Goal: Task Accomplishment & Management: Manage account settings

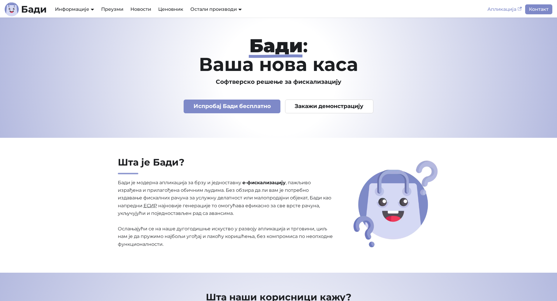
click at [504, 8] on link "Апликација" at bounding box center [504, 9] width 41 height 10
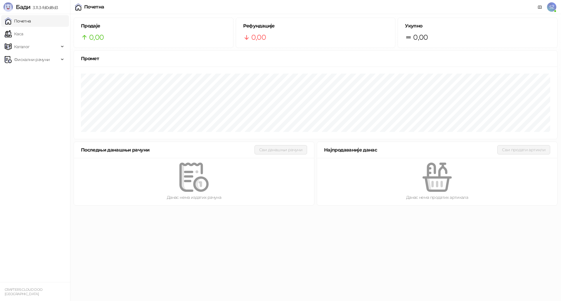
click at [550, 7] on span "SŽ" at bounding box center [551, 6] width 9 height 9
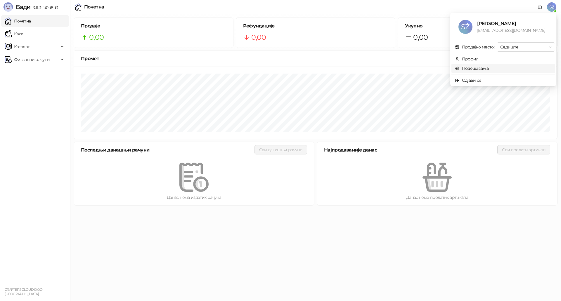
click at [475, 71] on link "Подешавања" at bounding box center [472, 68] width 34 height 5
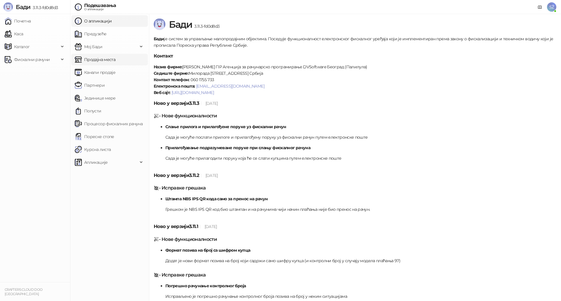
click at [96, 60] on link "Продајна места" at bounding box center [95, 60] width 41 height 12
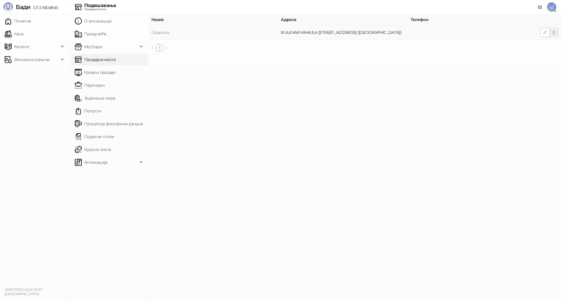
click at [544, 32] on icon "button" at bounding box center [545, 32] width 5 height 5
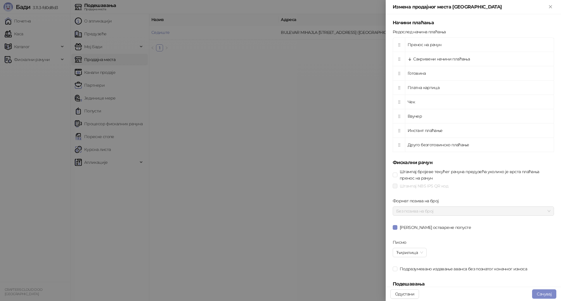
scroll to position [205, 0]
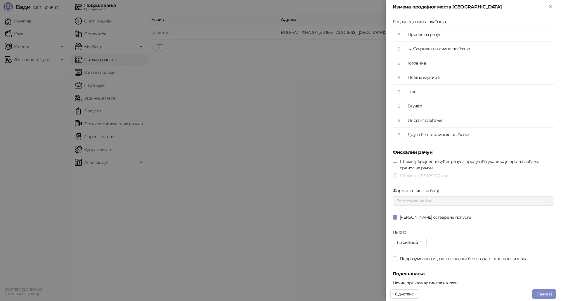
click at [407, 165] on span "Штампај бројеве текућег рачуна предузећа уколико је врста плаћања пренос на рач…" at bounding box center [475, 164] width 157 height 13
click at [418, 175] on span "Штампај NBS IPS QR код" at bounding box center [423, 176] width 53 height 6
click at [435, 201] on span "Без позива на број" at bounding box center [473, 201] width 154 height 9
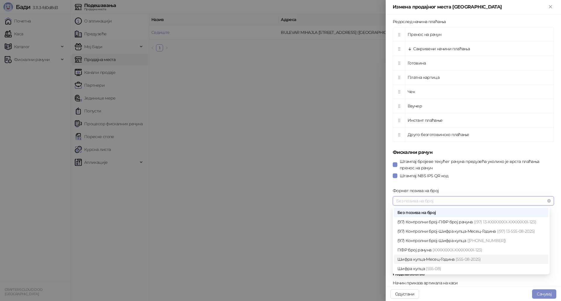
click at [440, 261] on div "Шифра купца-Месец-Година (555-08- 2025 )" at bounding box center [471, 259] width 148 height 6
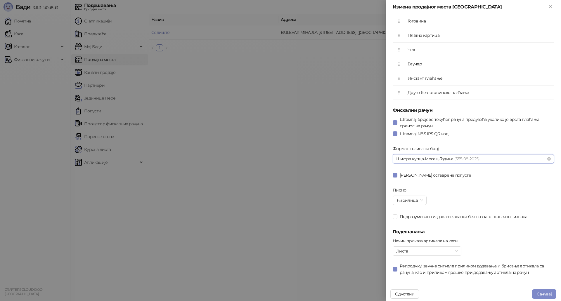
scroll to position [250, 0]
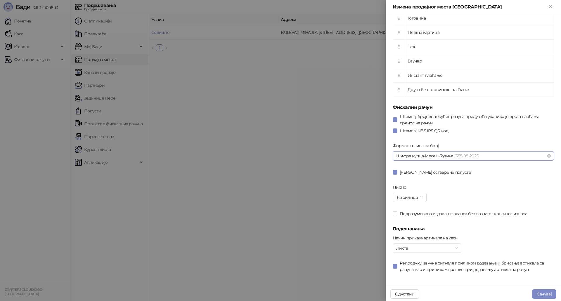
click at [432, 155] on span "Шифра купца-Месец-Година (555-08- 2025 )" at bounding box center [473, 156] width 154 height 9
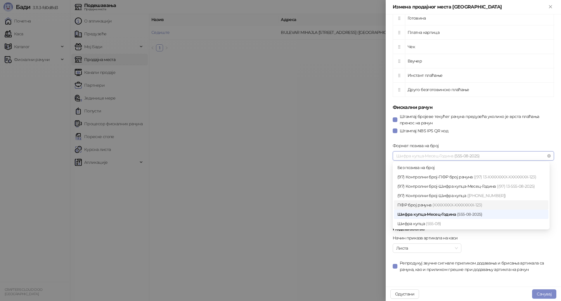
click at [416, 206] on div "ПФР број рачуна (XXXXXXXX-XXXXXXXX-123)" at bounding box center [471, 205] width 148 height 6
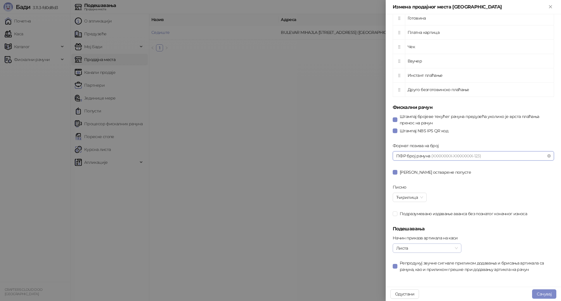
click at [421, 245] on span "Листа" at bounding box center [427, 248] width 62 height 9
click at [541, 295] on button "Сачувај" at bounding box center [544, 294] width 24 height 9
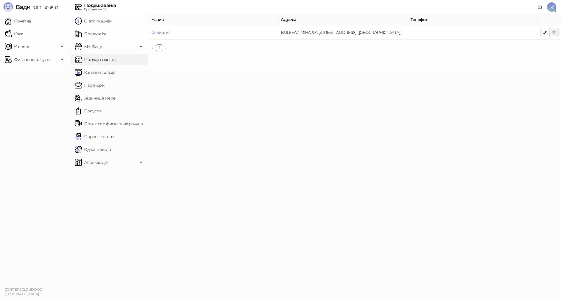
click at [303, 220] on main "Назив Адреса Телефон Седиште BULEVAR MIHAJLA PUPINA 143, 11070 BEOGRAD (NOVI BE…" at bounding box center [355, 157] width 412 height 287
click at [20, 121] on ul "Почетна Каса Каталог Фискални рачуни" at bounding box center [35, 148] width 70 height 268
click at [21, 55] on span "Фискални рачуни" at bounding box center [32, 60] width 36 height 12
click at [22, 73] on link "Издати рачуни" at bounding box center [26, 73] width 39 height 12
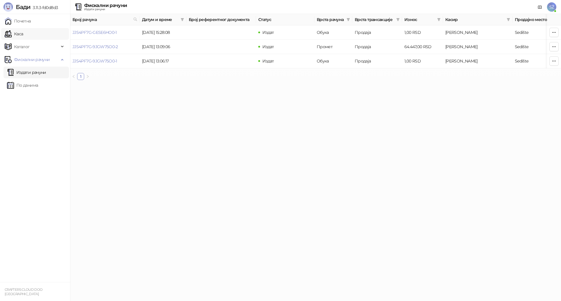
click at [20, 36] on link "Каса" at bounding box center [14, 34] width 18 height 12
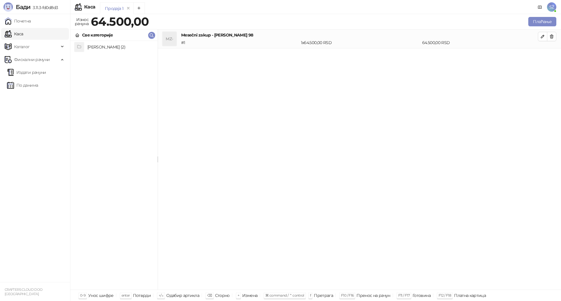
click at [95, 46] on h4 "Zakup stana (2)" at bounding box center [119, 46] width 65 height 9
click at [89, 60] on h4 "Test" at bounding box center [119, 58] width 65 height 9
click at [326, 133] on div "MZ- Mesečni zakup - Zorana Đinđića 98 # 1 1 x 64.500,00 RSD 64.500,00 RSD T Tes…" at bounding box center [359, 160] width 403 height 261
click at [281, 59] on div "# 2" at bounding box center [240, 61] width 120 height 6
click at [170, 64] on div "T" at bounding box center [169, 58] width 14 height 14
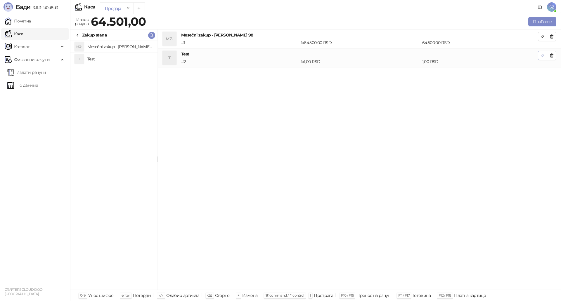
click at [542, 57] on icon "button" at bounding box center [542, 55] width 3 height 3
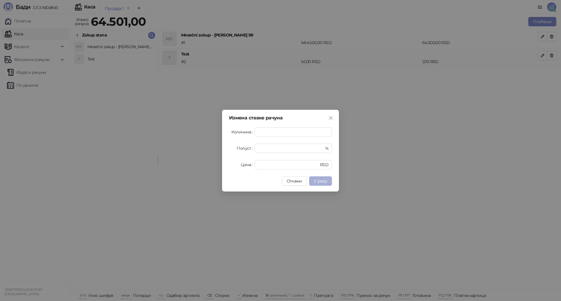
click at [318, 182] on span "У реду" at bounding box center [320, 181] width 13 height 5
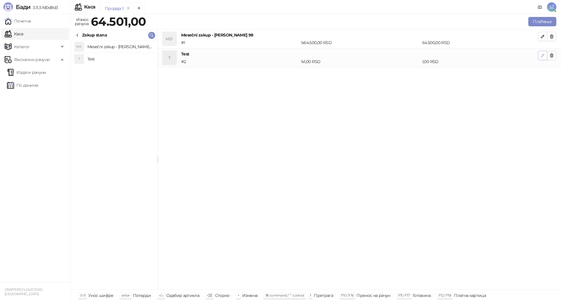
click at [542, 56] on icon "button" at bounding box center [542, 55] width 5 height 5
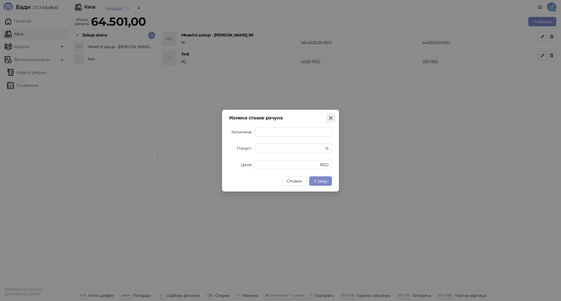
click at [330, 118] on icon "close" at bounding box center [330, 118] width 5 height 5
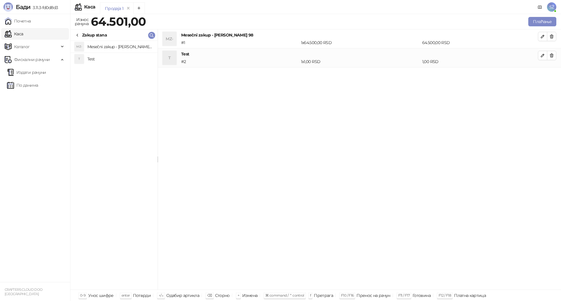
click at [378, 121] on div "MZ- Mesečni zakup - Zorana Đinđića 98 # 1 1 x 64.500,00 RSD 64.500,00 RSD T Tes…" at bounding box center [359, 160] width 403 height 261
click at [141, 6] on icon "Add tab" at bounding box center [139, 8] width 4 height 4
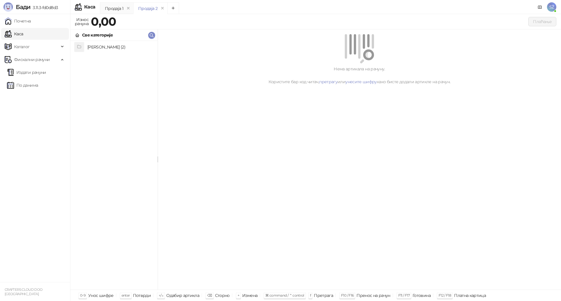
click at [102, 48] on h4 "Zakup stana (2)" at bounding box center [119, 46] width 65 height 9
click at [95, 60] on h4 "Test" at bounding box center [119, 58] width 65 height 9
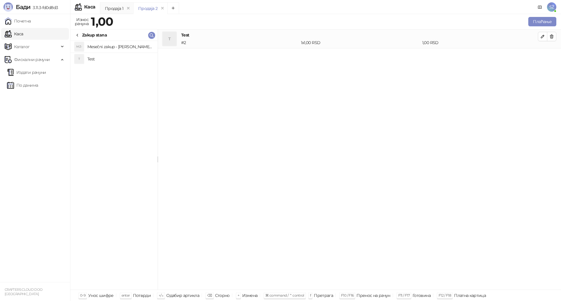
click at [312, 101] on div "T Test # 2 1 x 1,00 RSD 1,00 RSD" at bounding box center [359, 160] width 403 height 261
click at [544, 20] on button "Плаћање" at bounding box center [542, 21] width 28 height 9
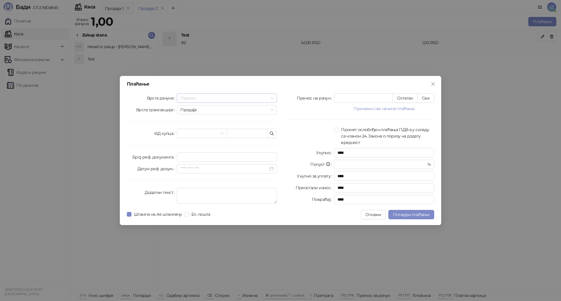
click at [198, 96] on span "Промет" at bounding box center [226, 98] width 93 height 9
click at [194, 129] on div "Обука" at bounding box center [226, 128] width 91 height 6
click at [194, 135] on input "search" at bounding box center [199, 133] width 38 height 9
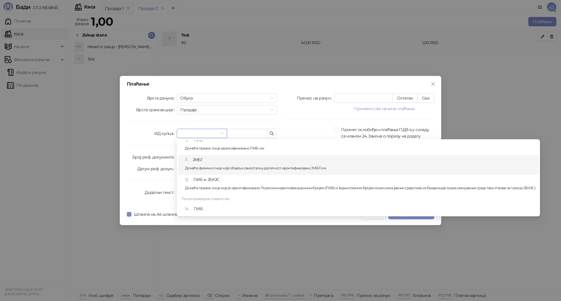
scroll to position [58, 0]
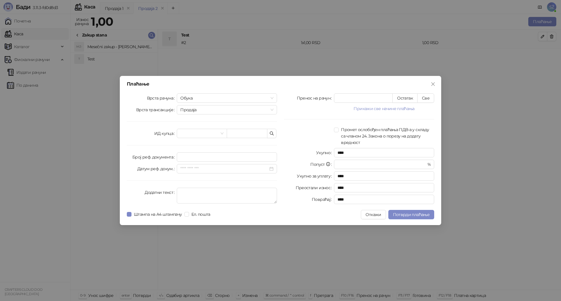
click at [137, 130] on div "ИД купца" at bounding box center [152, 133] width 50 height 9
click at [423, 98] on button "Све" at bounding box center [425, 98] width 17 height 9
type input "*"
type input "****"
click at [259, 112] on span "Продаја" at bounding box center [226, 110] width 93 height 9
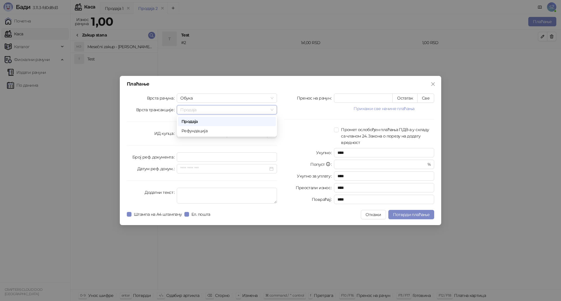
click at [259, 112] on span "Продаја" at bounding box center [226, 110] width 93 height 9
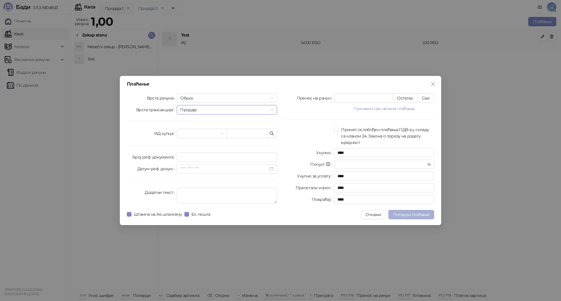
click at [411, 215] on span "Потврди плаћање" at bounding box center [411, 214] width 37 height 5
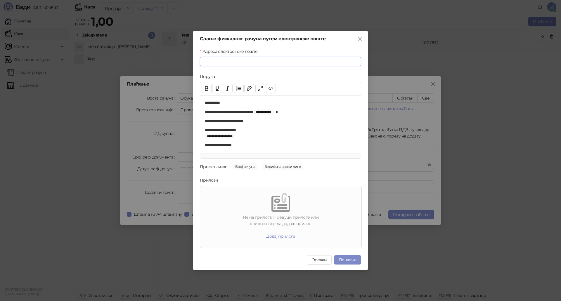
click at [231, 64] on input "Адреса електронске поште" at bounding box center [280, 61] width 161 height 9
click at [263, 61] on input "**********" at bounding box center [280, 61] width 161 height 9
drag, startPoint x: 261, startPoint y: 62, endPoint x: 239, endPoint y: 63, distance: 22.3
click at [239, 63] on input "**********" at bounding box center [280, 61] width 161 height 9
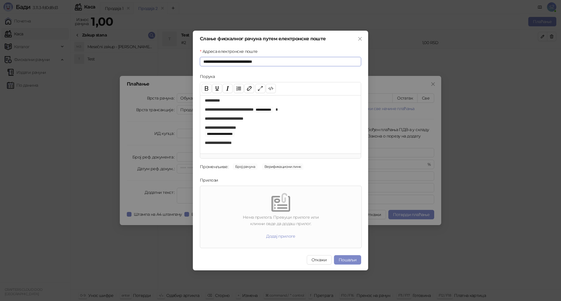
type input "**********"
click at [239, 167] on span "Број рачуна" at bounding box center [245, 167] width 25 height 6
click at [268, 125] on p "**********" at bounding box center [278, 131] width 147 height 12
click at [348, 260] on button "Пошаљи" at bounding box center [347, 259] width 27 height 9
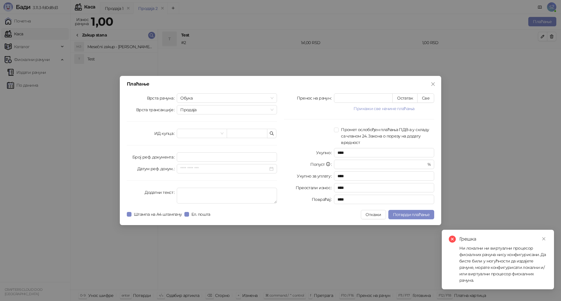
click at [486, 276] on div "Ни локални ни виртуални процесор фискалних рачуна нису конфигурисани. Да бисте …" at bounding box center [503, 264] width 88 height 39
click at [543, 240] on icon "close" at bounding box center [544, 239] width 4 height 4
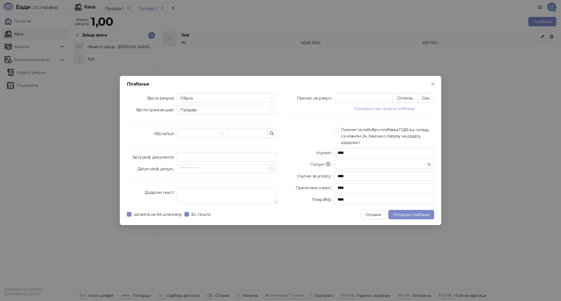
click at [289, 253] on div "Плаћање Врста рачуна Обука Врста трансакције Продаја ИД купца Број реф. докумен…" at bounding box center [280, 150] width 561 height 301
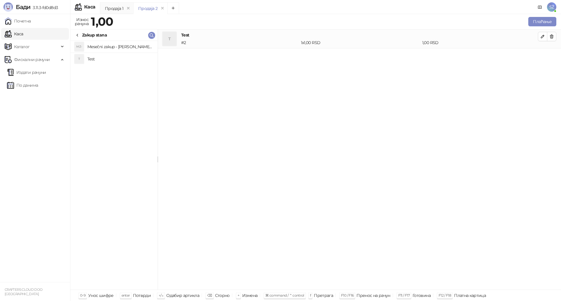
click at [18, 130] on ul "Почетна Каса Каталог Фискални рачуни Издати рачуни По данима" at bounding box center [35, 148] width 70 height 268
click at [37, 184] on ul "Почетна Каса Каталог Фискални рачуни Издати рачуни По данима" at bounding box center [35, 148] width 70 height 268
click at [17, 136] on ul "Почетна Каса Каталог Фискални рачуни Издати рачуни По данима" at bounding box center [35, 148] width 70 height 268
click at [553, 6] on span "SŽ" at bounding box center [551, 6] width 9 height 9
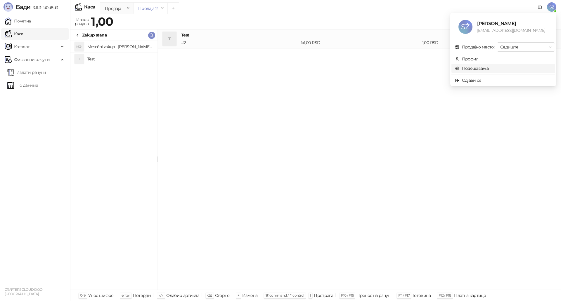
click at [471, 69] on link "Подешавања" at bounding box center [472, 68] width 34 height 5
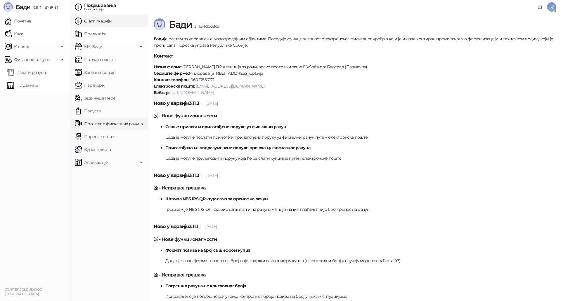
click at [93, 123] on link "Процесор фискалних рачуна" at bounding box center [109, 124] width 68 height 12
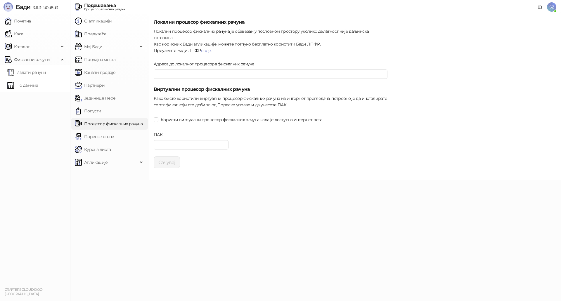
type input "**********"
click at [191, 140] on input "ПАК" at bounding box center [191, 144] width 75 height 9
click at [166, 140] on input "ПАК" at bounding box center [191, 144] width 75 height 9
click at [178, 140] on input "ПАК" at bounding box center [191, 144] width 75 height 9
paste input "******"
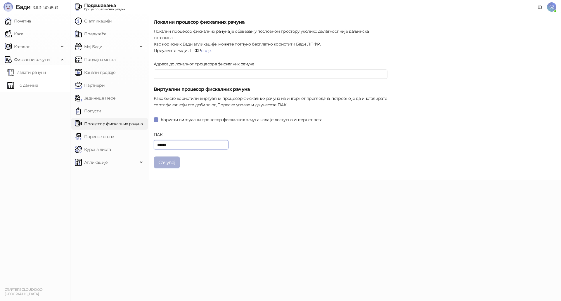
type input "******"
click at [168, 157] on button "Сачувај" at bounding box center [167, 163] width 26 height 12
click at [468, 90] on div "**********" at bounding box center [355, 97] width 412 height 166
click at [28, 123] on ul "Почетна Каса Каталог Фискални рачуни Издати рачуни По данима" at bounding box center [35, 148] width 70 height 268
click at [19, 61] on span "Фискални рачуни" at bounding box center [32, 60] width 36 height 12
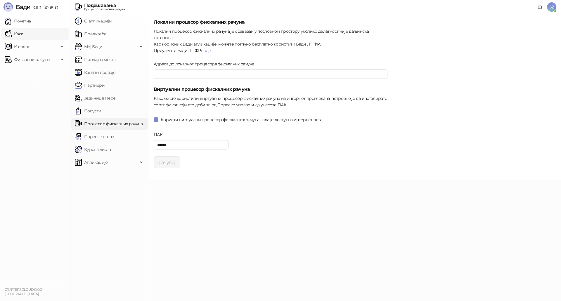
click at [17, 33] on link "Каса" at bounding box center [14, 34] width 18 height 12
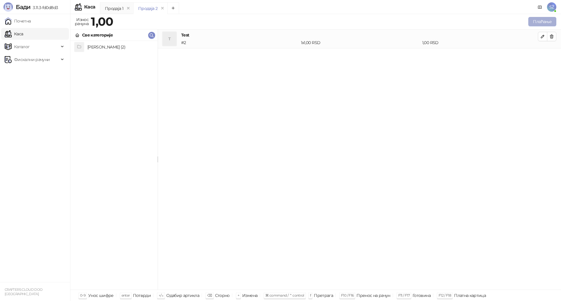
click at [544, 21] on button "Плаћање" at bounding box center [542, 21] width 28 height 9
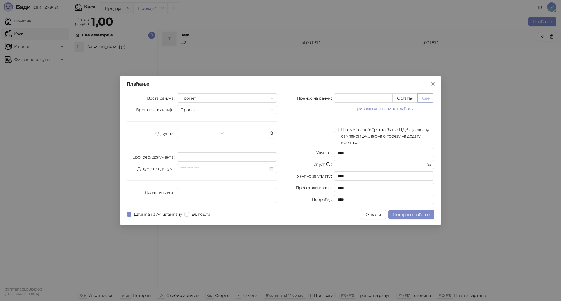
click at [429, 101] on button "Све" at bounding box center [425, 98] width 17 height 9
type input "*"
type input "****"
click at [230, 98] on span "Промет" at bounding box center [226, 98] width 93 height 9
click at [187, 128] on div "Обука" at bounding box center [226, 128] width 91 height 6
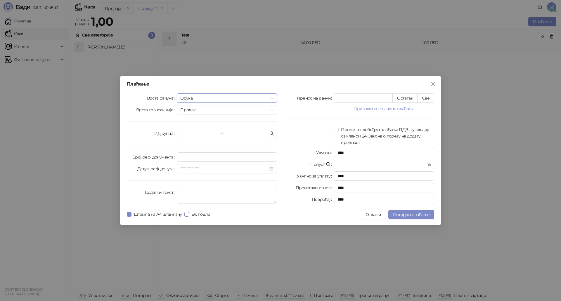
click at [207, 216] on span "Ел. пошта" at bounding box center [201, 214] width 24 height 6
click at [406, 211] on button "Потврди плаћање" at bounding box center [411, 214] width 46 height 9
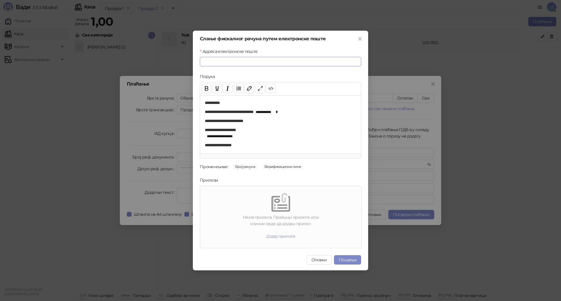
click at [237, 58] on input "Адреса електронске поште" at bounding box center [280, 61] width 161 height 9
type input "**********"
click at [282, 238] on button "Додај прилоге" at bounding box center [281, 236] width 39 height 9
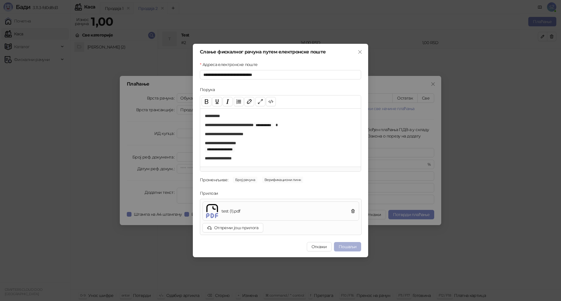
click at [347, 245] on button "Пошаљи" at bounding box center [347, 246] width 27 height 9
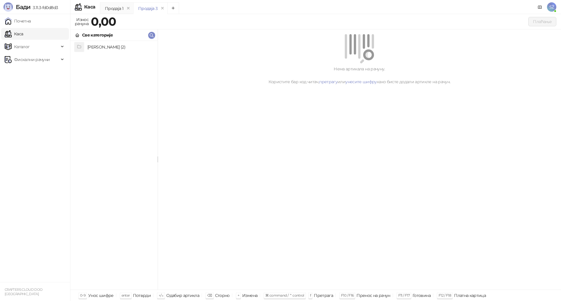
click at [288, 175] on div "Нема артикала на рачуну. Користите бар код читач, претрагу или унесите шифру ка…" at bounding box center [359, 160] width 403 height 261
click at [17, 142] on ul "Почетна Каса Каталог Фискални рачуни Издати рачуни По данима" at bounding box center [35, 148] width 70 height 268
click at [199, 101] on div "Нема артикала на рачуну. Користите бар код читач, претрагу или унесите шифру ка…" at bounding box center [359, 160] width 403 height 261
click at [98, 48] on h4 "Zakup stana (2)" at bounding box center [119, 46] width 65 height 9
click at [96, 97] on div "MZ- Mesečni zakup - Zorana Đinđića 98 T Test" at bounding box center [113, 165] width 87 height 249
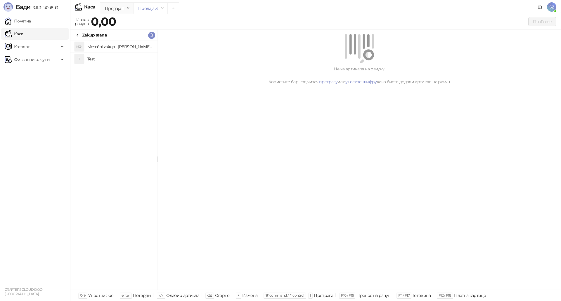
click at [108, 47] on h4 "Mesečni zakup - Zorana Đinđića 98" at bounding box center [119, 46] width 65 height 9
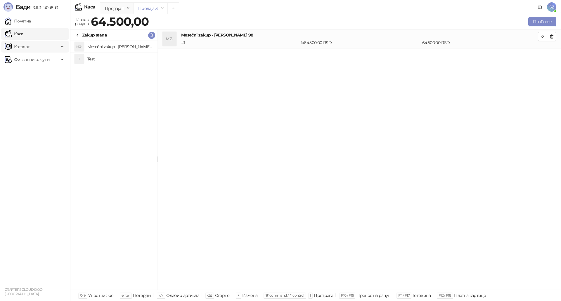
click at [18, 49] on span "Каталог" at bounding box center [22, 47] width 16 height 12
click at [20, 87] on link "Артикли" at bounding box center [20, 85] width 27 height 12
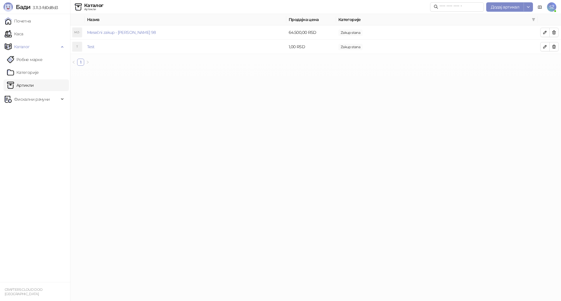
click at [172, 70] on html "Бади 3.11.3-fd0d8d3 Почетна Каса Каталог Робне марке Категорије Артикли Фискалн…" at bounding box center [280, 35] width 561 height 70
click at [194, 70] on html "Бади 3.11.3-fd0d8d3 Почетна Каса Каталог Робне марке Категорије Артикли Фискалн…" at bounding box center [280, 35] width 561 height 70
click at [269, 70] on html "Бади 3.11.3-fd0d8d3 Почетна Каса Каталог Робне марке Категорије Артикли Фискалн…" at bounding box center [280, 35] width 561 height 70
click at [347, 70] on html "Бади 3.11.3-fd0d8d3 Почетна Каса Каталог Робне марке Категорије Артикли Фискалн…" at bounding box center [280, 35] width 561 height 70
click at [528, 70] on html "Бади 3.11.3-fd0d8d3 Почетна Каса Каталог Робне марке Категорије Артикли Фискалн…" at bounding box center [280, 35] width 561 height 70
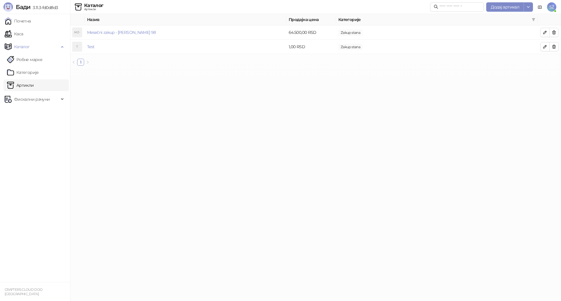
click at [437, 70] on html "Бади 3.11.3-fd0d8d3 Почетна Каса Каталог Робне марке Категорије Артикли Фискалн…" at bounding box center [280, 35] width 561 height 70
click at [501, 6] on span "Додај артикал" at bounding box center [505, 6] width 28 height 5
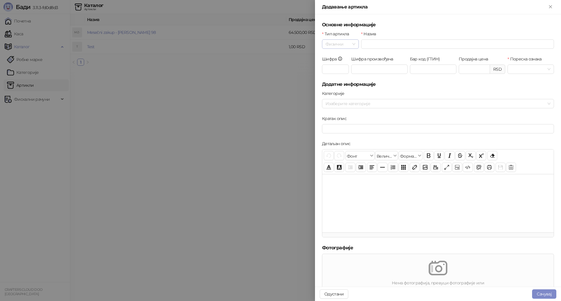
click at [353, 44] on span "Физички" at bounding box center [341, 44] width 30 height 9
click at [336, 76] on div "Услуга" at bounding box center [340, 74] width 27 height 6
click at [372, 44] on input "Назив" at bounding box center [457, 43] width 193 height 9
paste input "**********"
type input "**********"
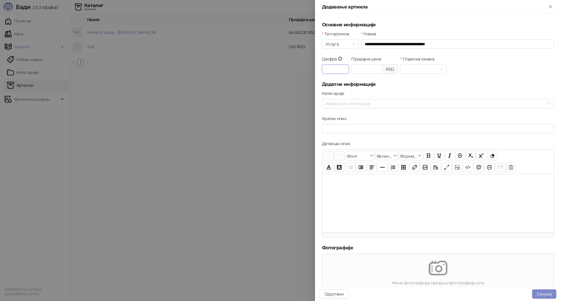
click at [332, 68] on input "Шифра" at bounding box center [335, 69] width 27 height 9
click at [370, 67] on input "Продајна цена" at bounding box center [367, 69] width 31 height 9
click at [359, 70] on input "Продајна цена" at bounding box center [367, 69] width 31 height 9
type input "****"
click at [423, 64] on div "Пореска ознака" at bounding box center [423, 60] width 46 height 9
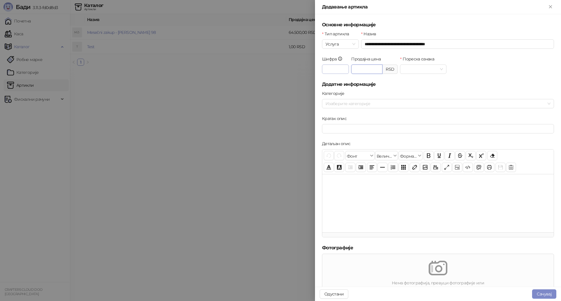
drag, startPoint x: 363, startPoint y: 70, endPoint x: 341, endPoint y: 68, distance: 22.0
click at [344, 68] on div "Шифра Продајна цена **** RSD Пореска ознака" at bounding box center [438, 68] width 234 height 25
click at [442, 69] on div at bounding box center [423, 69] width 46 height 9
click at [422, 81] on div "Без ПДВ - Г ( 0,00 %)" at bounding box center [434, 81] width 63 height 6
click at [336, 103] on div at bounding box center [435, 104] width 224 height 8
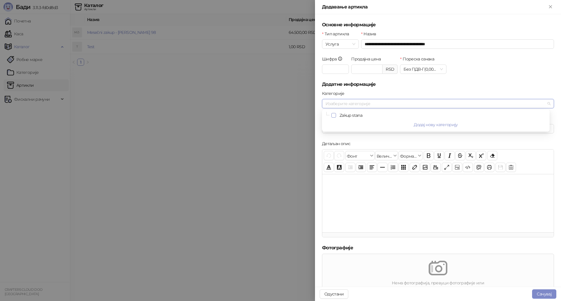
click at [333, 115] on span "Select Zakup stana" at bounding box center [333, 115] width 5 height 5
click at [436, 141] on div "Детаљан опис" at bounding box center [438, 145] width 232 height 9
click at [336, 129] on input "Кратак опис" at bounding box center [438, 128] width 232 height 9
drag, startPoint x: 445, startPoint y: 45, endPoint x: 334, endPoint y: 46, distance: 111.1
click at [334, 46] on div "**********" at bounding box center [438, 43] width 234 height 25
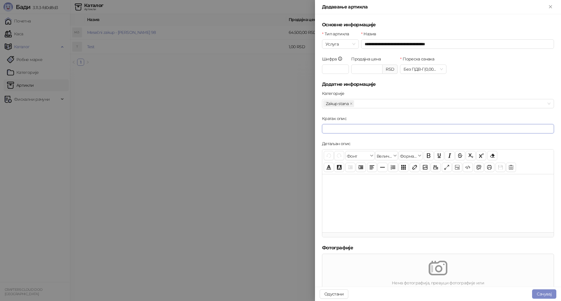
click at [338, 128] on input "Кратак опис" at bounding box center [438, 128] width 232 height 9
click at [544, 293] on button "Сачувај" at bounding box center [544, 294] width 24 height 9
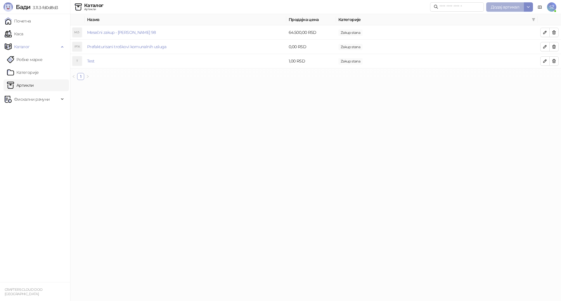
click at [509, 7] on span "Додај артикал" at bounding box center [505, 6] width 28 height 5
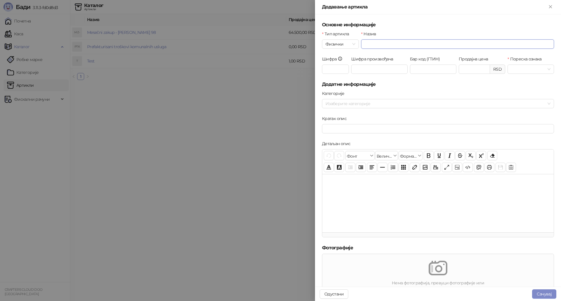
click at [402, 44] on input "Назив" at bounding box center [457, 43] width 193 height 9
paste input "**********"
click at [353, 45] on span "Физички" at bounding box center [341, 44] width 30 height 9
type input "**********"
click at [332, 73] on div "Услуга" at bounding box center [340, 74] width 27 height 6
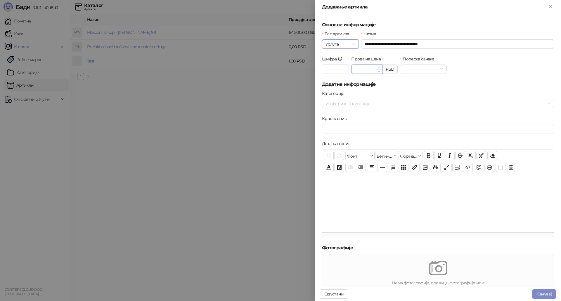
click at [368, 67] on input "Продајна цена" at bounding box center [367, 69] width 31 height 9
click at [426, 67] on input "Пореска ознака" at bounding box center [421, 69] width 34 height 9
click at [426, 80] on div "Без ПДВ - Г ( 0,00 %)" at bounding box center [434, 81] width 63 height 6
click at [500, 74] on div "Шифра Продајна цена RSD Пореска ознака Г Без ПДВ - Г ( 0,00 %)" at bounding box center [438, 68] width 234 height 25
click at [378, 105] on div at bounding box center [435, 104] width 224 height 8
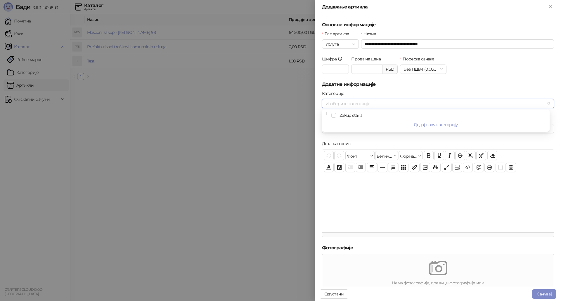
click at [336, 116] on div "Zakup stana" at bounding box center [435, 115] width 225 height 7
click at [336, 116] on span "Select Zakup stana" at bounding box center [333, 115] width 5 height 5
click at [454, 210] on div at bounding box center [437, 203] width 231 height 58
click at [541, 291] on button "Сачувај" at bounding box center [544, 294] width 24 height 9
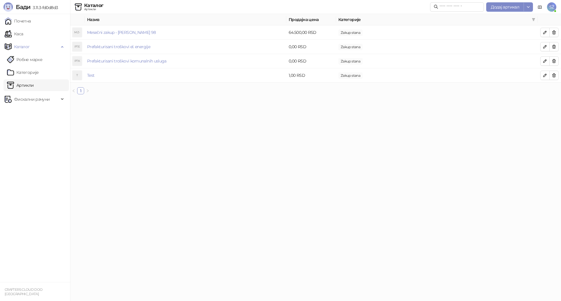
click at [179, 99] on html "Бади 3.11.3-fd0d8d3 Почетна Каса Каталог Робне марке Категорије Артикли Фискалн…" at bounding box center [280, 49] width 561 height 99
click at [253, 99] on html "Бади 3.11.3-fd0d8d3 Почетна Каса Каталог Робне марке Категорије Артикли Фискалн…" at bounding box center [280, 49] width 561 height 99
click at [23, 33] on link "Каса" at bounding box center [14, 34] width 18 height 12
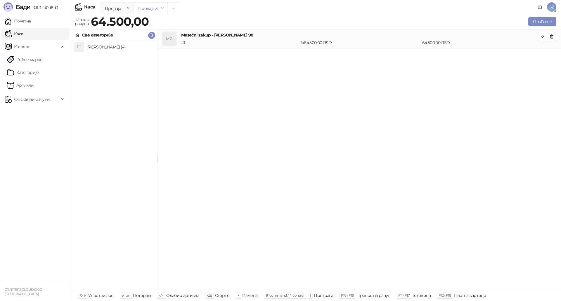
click at [129, 122] on div "Zakup stana (4)" at bounding box center [113, 165] width 87 height 249
click at [162, 7] on icon "remove" at bounding box center [163, 8] width 2 height 2
click at [128, 9] on icon "remove" at bounding box center [128, 8] width 4 height 4
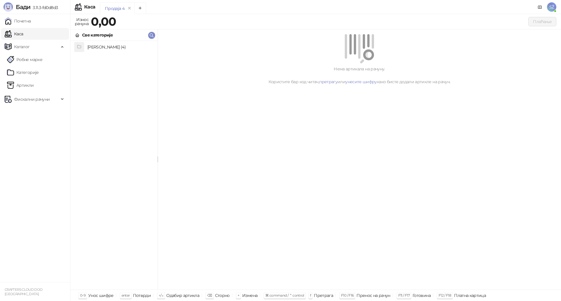
click at [112, 75] on div "Zakup stana (4)" at bounding box center [113, 165] width 87 height 249
click at [100, 44] on h4 "Zakup stana (4)" at bounding box center [119, 46] width 65 height 9
click at [115, 56] on h4 "Prefakturisani troškovi el. energije" at bounding box center [119, 58] width 65 height 9
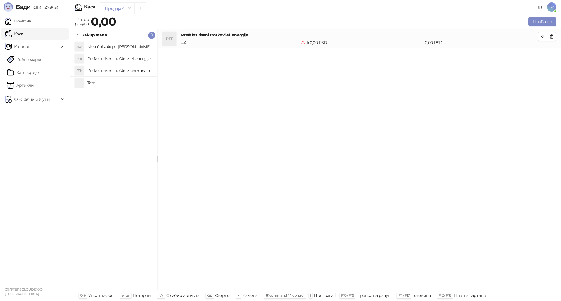
click at [326, 39] on div "Prefakturisani troškovi el. energije # 4 1 x 0,00 RSD 0,00 RSD" at bounding box center [359, 39] width 357 height 14
click at [542, 36] on icon "button" at bounding box center [542, 36] width 3 height 3
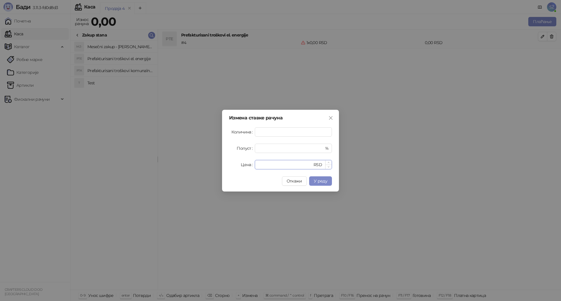
click at [269, 166] on input "*" at bounding box center [285, 164] width 54 height 9
drag, startPoint x: 264, startPoint y: 165, endPoint x: 245, endPoint y: 165, distance: 19.0
click at [251, 165] on div "Цена * RSD" at bounding box center [280, 164] width 103 height 9
paste input "*******"
drag, startPoint x: 284, startPoint y: 165, endPoint x: 231, endPoint y: 164, distance: 53.2
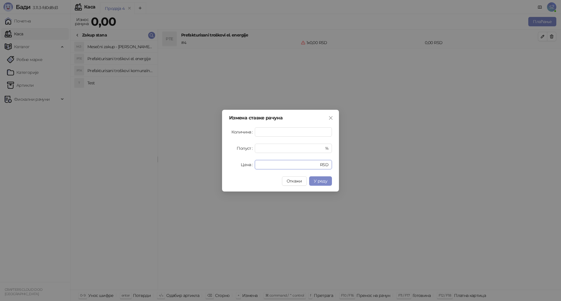
click at [231, 164] on div "Цена ******** RSD" at bounding box center [280, 164] width 103 height 9
paste input "number"
type input "*"
click at [238, 169] on div "Цена" at bounding box center [242, 164] width 26 height 9
click at [322, 179] on span "У реду" at bounding box center [320, 181] width 13 height 5
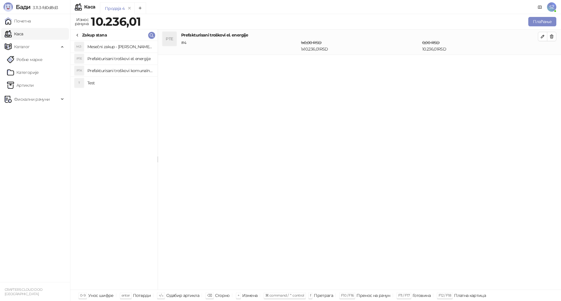
click at [330, 179] on div "PTE Prefakturisani troškovi el. energije # 4 1 x 0,00 RSD 1 x 10.236,01 RSD 0,0…" at bounding box center [359, 160] width 403 height 261
click at [361, 97] on div "PTE Prefakturisani troškovi el. energije # 4 1 x 0,00 RSD 1 x 10.236,01 RSD 0,0…" at bounding box center [359, 160] width 403 height 261
click at [103, 70] on h4 "Prefakturisani troškovi komunalnih usluga" at bounding box center [119, 70] width 65 height 9
click at [329, 65] on div "1 x 0,00 RSD" at bounding box center [362, 68] width 124 height 6
click at [332, 39] on div "Prefakturisani troškovi el. energije # 4 1 x 0,00 RSD 1 x 10.236,01 RSD 0,00 RS…" at bounding box center [359, 42] width 357 height 20
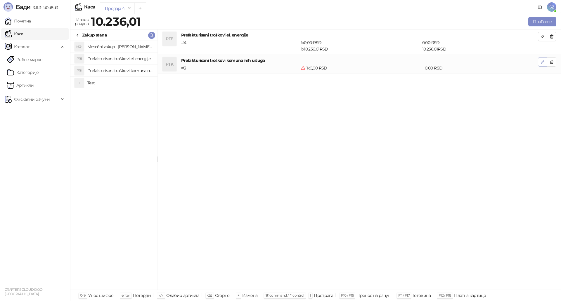
click at [542, 63] on icon "button" at bounding box center [542, 62] width 5 height 5
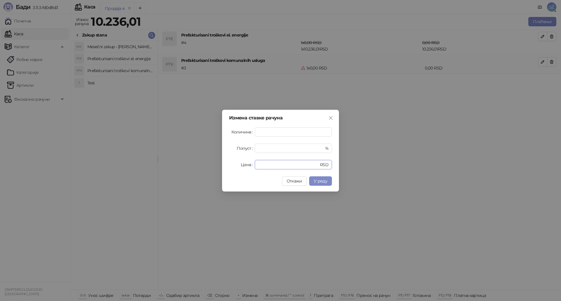
drag, startPoint x: 262, startPoint y: 163, endPoint x: 246, endPoint y: 164, distance: 15.5
click at [248, 164] on div "Цена * RSD" at bounding box center [280, 164] width 103 height 9
type input "********"
click at [322, 182] on span "У реду" at bounding box center [320, 181] width 13 height 5
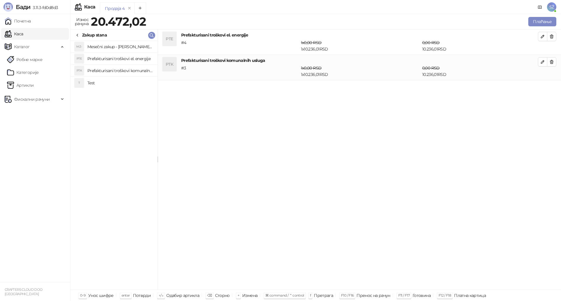
click at [302, 177] on div "PTE Prefakturisani troškovi el. energije # 4 1 x 0,00 RSD 1 x 10.236,01 RSD 0,0…" at bounding box center [359, 160] width 403 height 261
click at [326, 42] on div "1 x 0,00 RSD 1 x 10.236,01 RSD" at bounding box center [360, 45] width 121 height 13
click at [540, 37] on icon "button" at bounding box center [542, 36] width 5 height 5
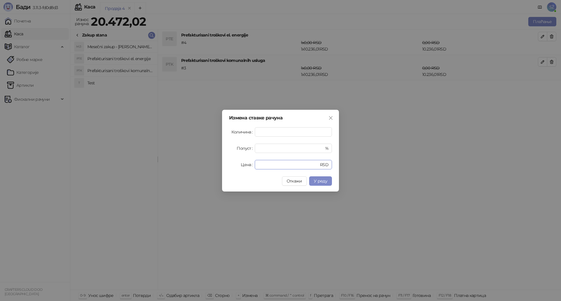
drag, startPoint x: 255, startPoint y: 165, endPoint x: 236, endPoint y: 164, distance: 18.1
click at [238, 164] on div "Цена ******** RSD" at bounding box center [280, 164] width 103 height 9
type input "*******"
click at [325, 182] on span "У реду" at bounding box center [320, 181] width 13 height 5
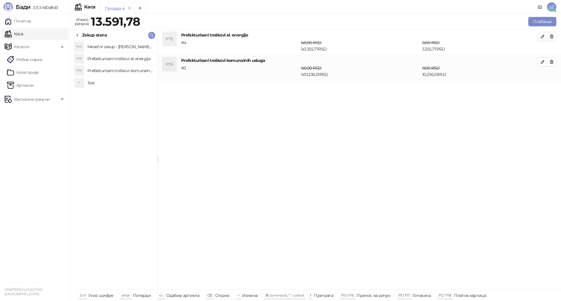
click at [339, 169] on div "PTE Prefakturisani troškovi el. energije # 4 1 x 0,00 RSD 1 x 3.355,77 RSD 0,00…" at bounding box center [359, 160] width 403 height 261
click at [199, 39] on div "Prefakturisani troškovi el. energije # 4 1 x 0,00 RSD 1 x 3.355,77 RSD 0,00 RSD…" at bounding box center [359, 42] width 357 height 20
click at [539, 37] on button "button" at bounding box center [542, 36] width 9 height 9
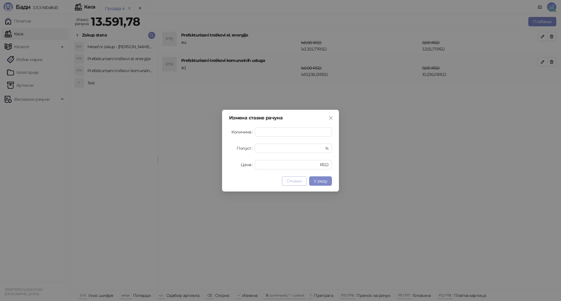
click at [294, 183] on span "Откажи" at bounding box center [294, 181] width 15 height 5
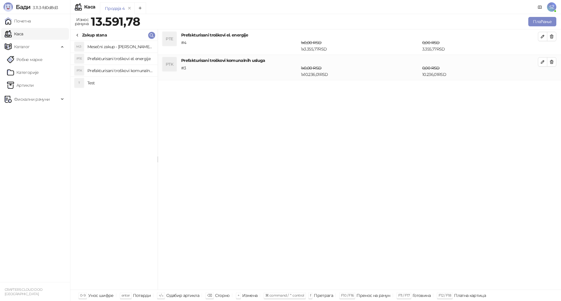
click at [383, 174] on div "PTE Prefakturisani troškovi el. energije # 4 1 x 0,00 RSD 1 x 3.355,77 RSD 0,00…" at bounding box center [359, 160] width 403 height 261
drag, startPoint x: 190, startPoint y: 61, endPoint x: 245, endPoint y: 65, distance: 55.6
click at [238, 61] on h4 "Prefakturisani troškovi komunalnih usluga" at bounding box center [359, 60] width 357 height 6
click at [252, 105] on div "PTE Prefakturisani troškovi el. energije # 4 1 x 0,00 RSD 1 x 3.355,77 RSD 0,00…" at bounding box center [359, 160] width 403 height 261
click at [537, 18] on button "Плаћање" at bounding box center [542, 21] width 28 height 9
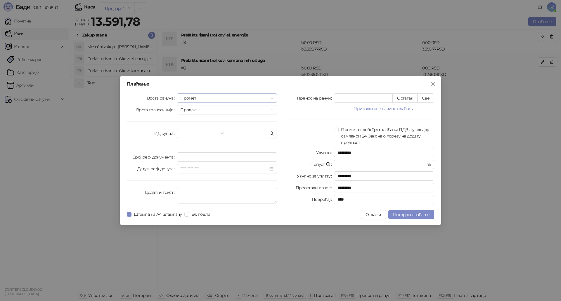
click at [218, 101] on span "Промет" at bounding box center [226, 98] width 93 height 9
click at [194, 111] on div "Промет" at bounding box center [226, 110] width 91 height 6
click at [307, 116] on div "Пренос на рачун * Остатак Све Прикажи све начине плаћања Готовина * Остатак Све…" at bounding box center [359, 150] width 157 height 113
click at [422, 100] on button "Све" at bounding box center [425, 98] width 17 height 9
type input "********"
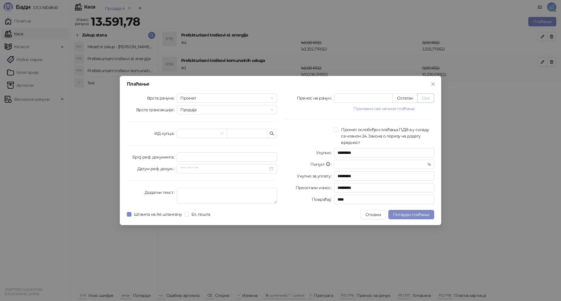
type input "****"
click at [199, 214] on span "Ел. пошта" at bounding box center [201, 214] width 24 height 6
click at [415, 213] on span "Потврди плаћање" at bounding box center [411, 214] width 37 height 5
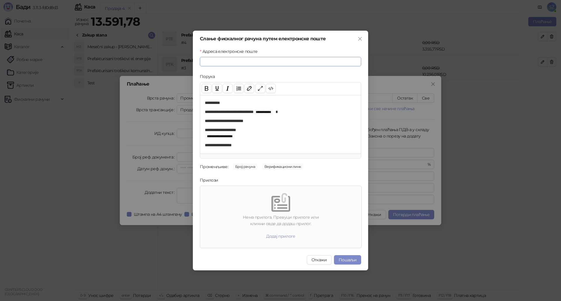
click at [224, 60] on input "Адреса електронске поште" at bounding box center [280, 61] width 161 height 9
click at [257, 59] on input "Адреса електронске поште" at bounding box center [280, 61] width 161 height 9
paste input "**********"
click at [225, 103] on p "**********" at bounding box center [278, 103] width 147 height 6
click at [225, 100] on p "**********" at bounding box center [278, 103] width 147 height 6
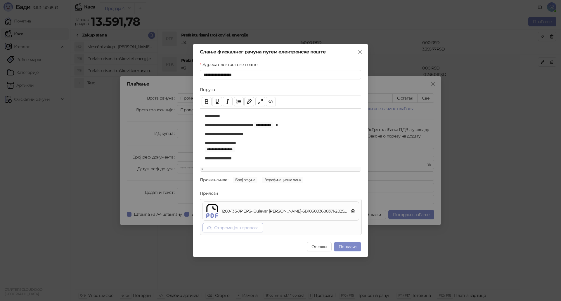
click at [223, 228] on button "Отпреми још прилога" at bounding box center [233, 227] width 61 height 9
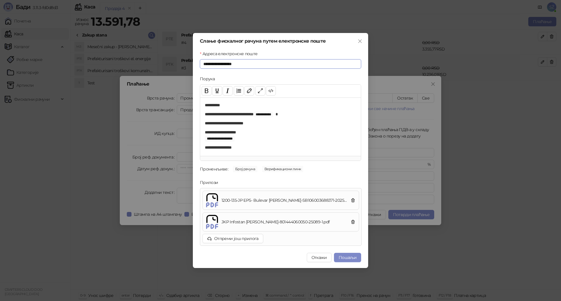
click at [248, 61] on input "**********" at bounding box center [280, 63] width 161 height 9
type input "**********"
click at [207, 104] on p "**********" at bounding box center [278, 103] width 147 height 6
drag, startPoint x: 252, startPoint y: 63, endPoint x: 189, endPoint y: 60, distance: 63.2
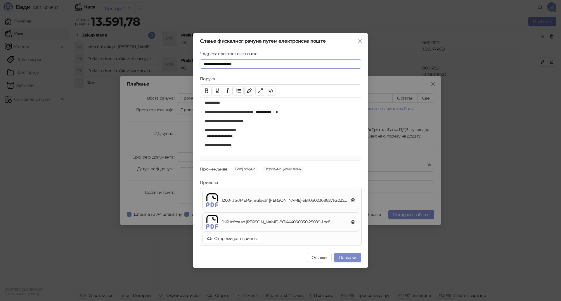
click at [189, 60] on div "**********" at bounding box center [280, 150] width 561 height 301
type input "**********"
click at [354, 257] on button "Пошаљи" at bounding box center [347, 257] width 27 height 9
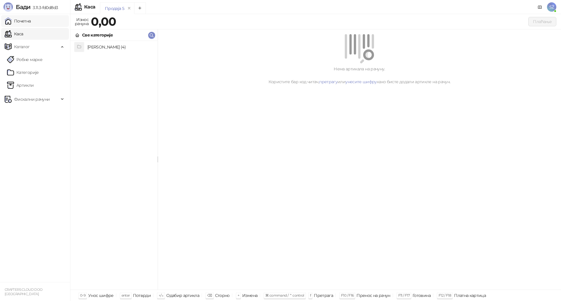
click at [19, 21] on link "Почетна" at bounding box center [18, 21] width 26 height 12
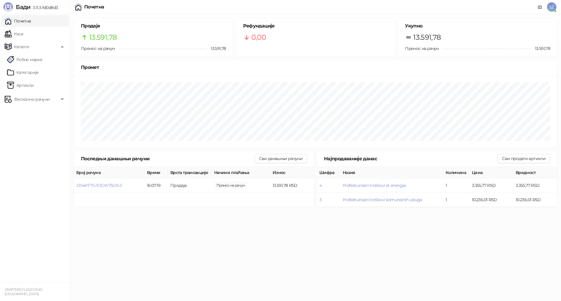
click at [260, 211] on html "Бади 3.11.3-fd0d8d3 Почетна Каса Каталог Робне марке Категорије Артикли Фискалн…" at bounding box center [280, 105] width 561 height 211
click at [380, 211] on html "Бади 3.11.3-fd0d8d3 Почетна Каса Каталог Робне марке Категорије Артикли Фискалн…" at bounding box center [280, 105] width 561 height 211
click at [359, 211] on html "Бади 3.11.3-fd0d8d3 Почетна Каса Каталог Робне марке Категорије Артикли Фискалн…" at bounding box center [280, 105] width 561 height 211
click at [21, 212] on ul "Почетна Каса Каталог Робне марке Категорије Артикли Фискални рачуни Издати рачу…" at bounding box center [35, 148] width 70 height 268
click at [245, 211] on html "Бади 3.11.3-fd0d8d3 Почетна Каса Каталог Робне марке Категорије Артикли Фискалн…" at bounding box center [280, 105] width 561 height 211
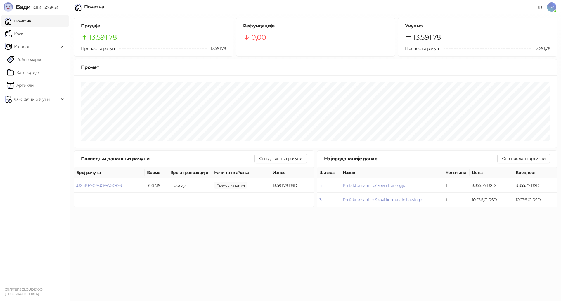
click at [28, 173] on ul "Почетна Каса Каталог Робне марке Категорије Артикли Фискални рачуни Издати рачу…" at bounding box center [35, 148] width 70 height 268
drag, startPoint x: 9, startPoint y: 145, endPoint x: 10, endPoint y: 135, distance: 10.0
click at [10, 146] on ul "Почетна Каса Каталог Робне марке Категорије Артикли Фискални рачуни Издати рачу…" at bounding box center [35, 148] width 70 height 268
click at [20, 22] on link "Почетна" at bounding box center [18, 21] width 26 height 12
click at [550, 7] on span "SŽ" at bounding box center [551, 6] width 9 height 9
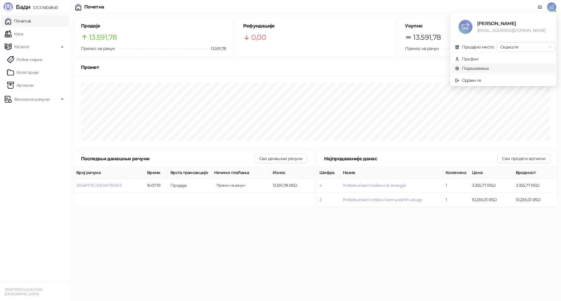
click at [477, 66] on link "Подешавања" at bounding box center [472, 68] width 34 height 5
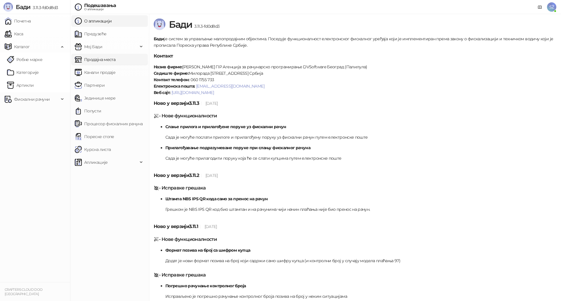
click at [89, 60] on link "Продајна места" at bounding box center [95, 60] width 41 height 12
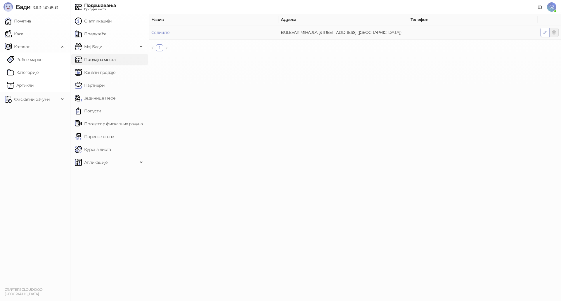
click at [544, 33] on icon "button" at bounding box center [545, 32] width 5 height 5
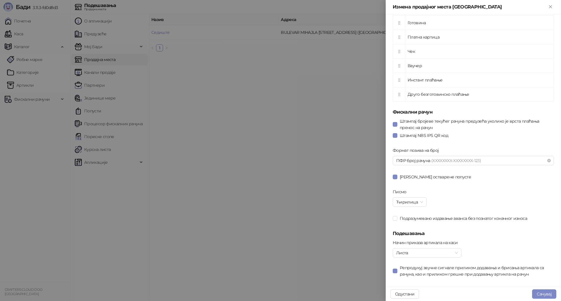
scroll to position [250, 0]
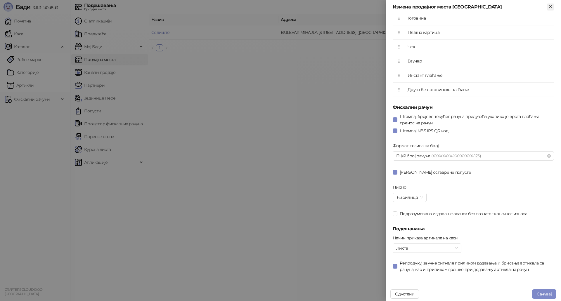
click at [549, 7] on icon "Close" at bounding box center [550, 6] width 5 height 5
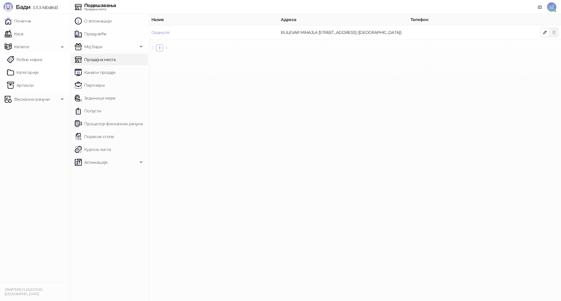
drag, startPoint x: 310, startPoint y: 184, endPoint x: 330, endPoint y: 189, distance: 20.4
click at [311, 184] on main "Назив Адреса Телефон Седиште BULEVAR MIHAJLA PUPINA 143, 11070 BEOGRAD (NOVI BE…" at bounding box center [355, 157] width 412 height 287
click at [58, 170] on ul "Почетна Каса Каталог Робне марке Категорије Артикли Фискални рачуни Издати рачу…" at bounding box center [35, 148] width 70 height 268
click at [92, 36] on link "Предузеће" at bounding box center [91, 34] width 32 height 12
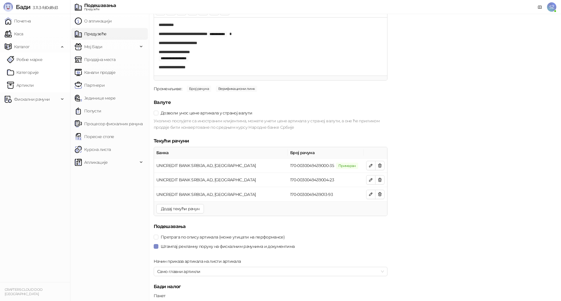
scroll to position [614, 0]
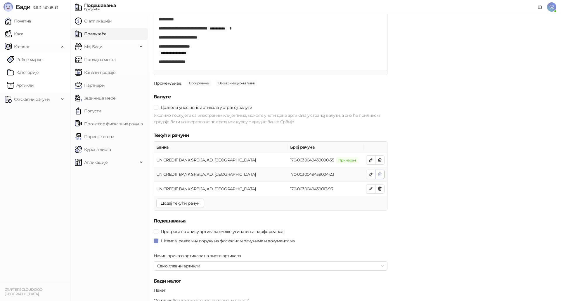
click at [380, 176] on icon "button" at bounding box center [380, 174] width 5 height 5
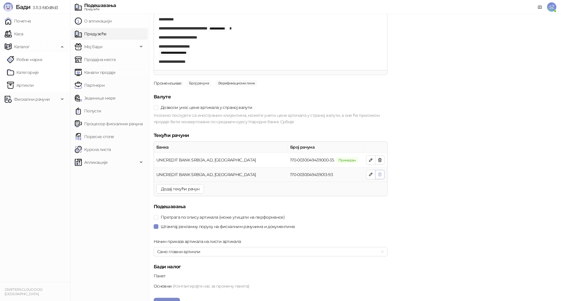
click at [380, 176] on icon "button" at bounding box center [379, 175] width 3 height 4
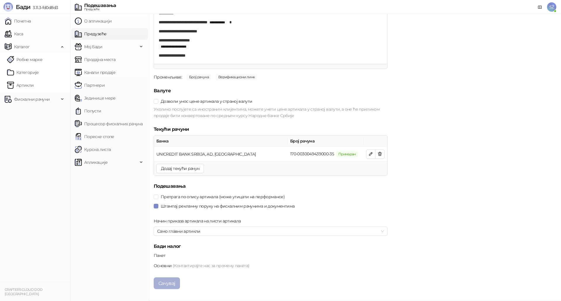
click at [155, 285] on button "Сачувај" at bounding box center [167, 284] width 26 height 12
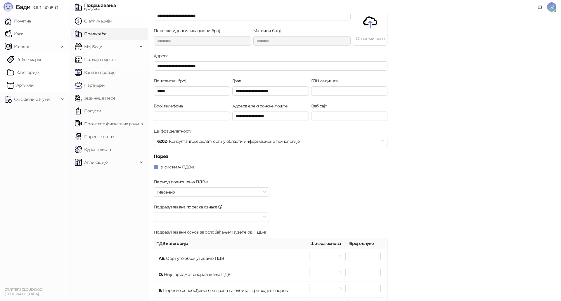
scroll to position [0, 0]
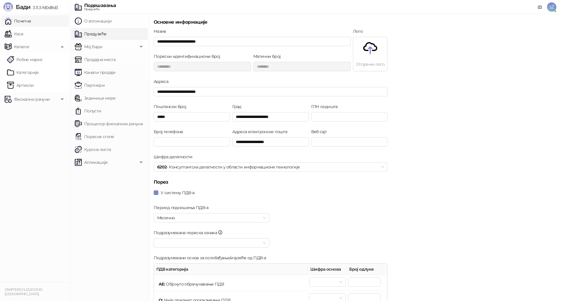
click at [19, 20] on link "Почетна" at bounding box center [18, 21] width 26 height 12
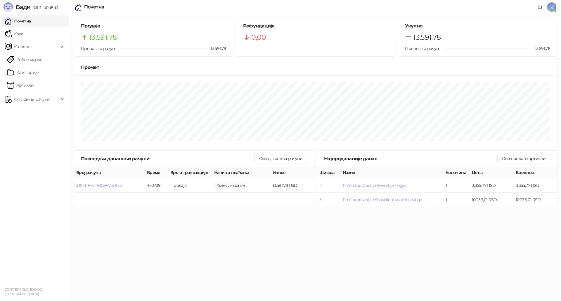
click at [309, 62] on div "Промет" at bounding box center [315, 67] width 483 height 16
click at [26, 102] on span "Фискални рачуни" at bounding box center [32, 100] width 36 height 12
click at [24, 124] on link "По данима" at bounding box center [22, 125] width 31 height 12
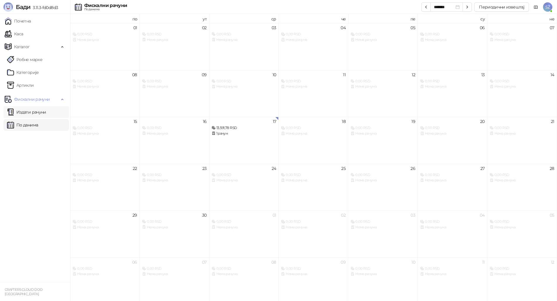
click at [22, 112] on link "Издати рачуни" at bounding box center [26, 112] width 39 height 12
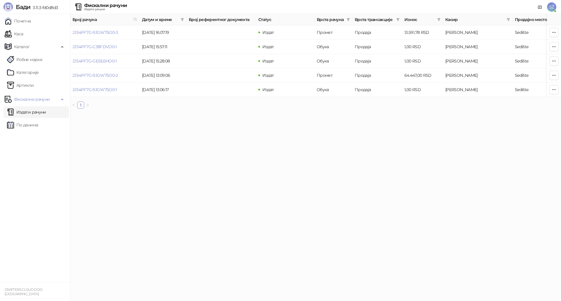
drag, startPoint x: 242, startPoint y: 140, endPoint x: 255, endPoint y: 140, distance: 13.5
click at [244, 113] on html "Бади 3.11.3-fd0d8d3 Почетна Каса Каталог Робне марке Категорије Артикли Фискалн…" at bounding box center [280, 56] width 561 height 113
click at [251, 113] on html "Бади 3.11.3-fd0d8d3 Почетна Каса Каталог Робне марке Категорије Артикли Фискалн…" at bounding box center [280, 56] width 561 height 113
click at [52, 153] on ul "Почетна Каса Каталог Фискални рачуни" at bounding box center [35, 148] width 70 height 268
click at [334, 113] on html "Бади 3.11.3-fd0d8d3 Почетна Каса Каталог Фискални рачуни CRAFTERS CLOUD DOO BEO…" at bounding box center [280, 56] width 561 height 113
